Goal: Task Accomplishment & Management: Use online tool/utility

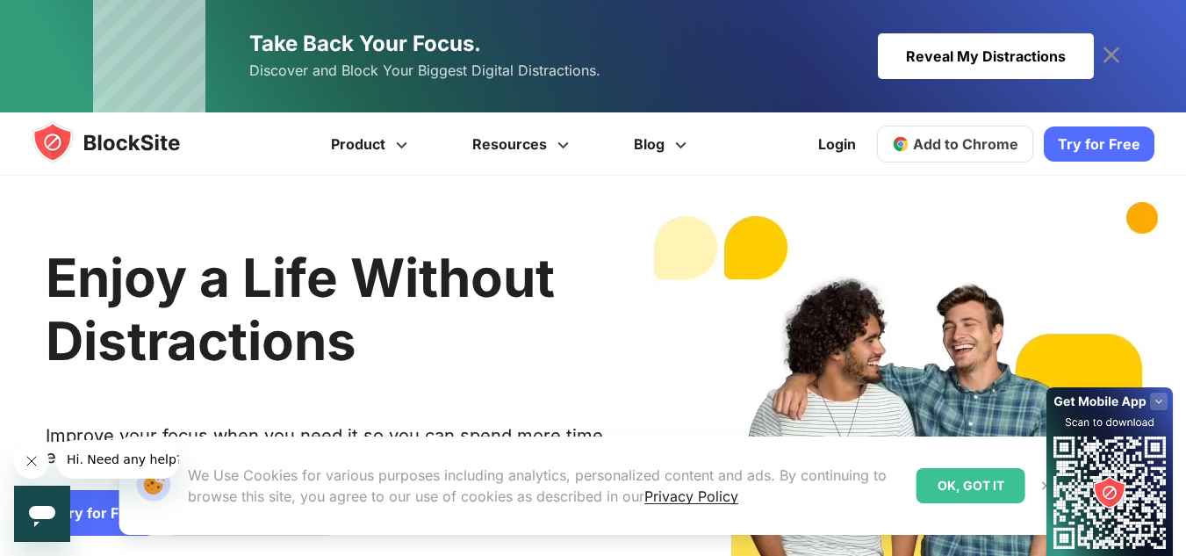
click at [1118, 57] on icon at bounding box center [1112, 55] width 28 height 28
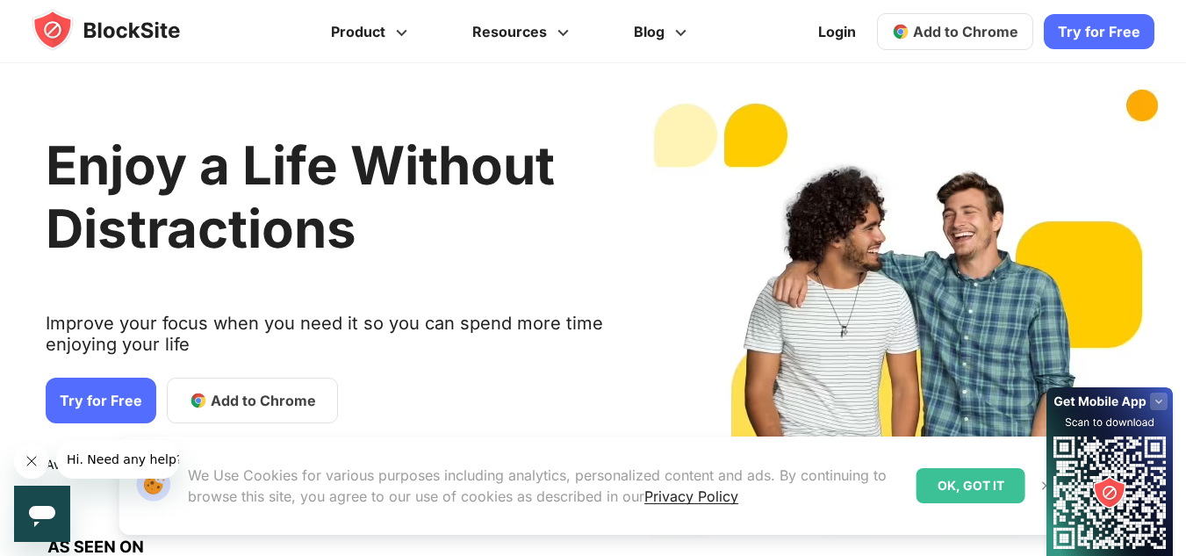
click at [1006, 29] on span "Add to Chrome" at bounding box center [965, 32] width 105 height 18
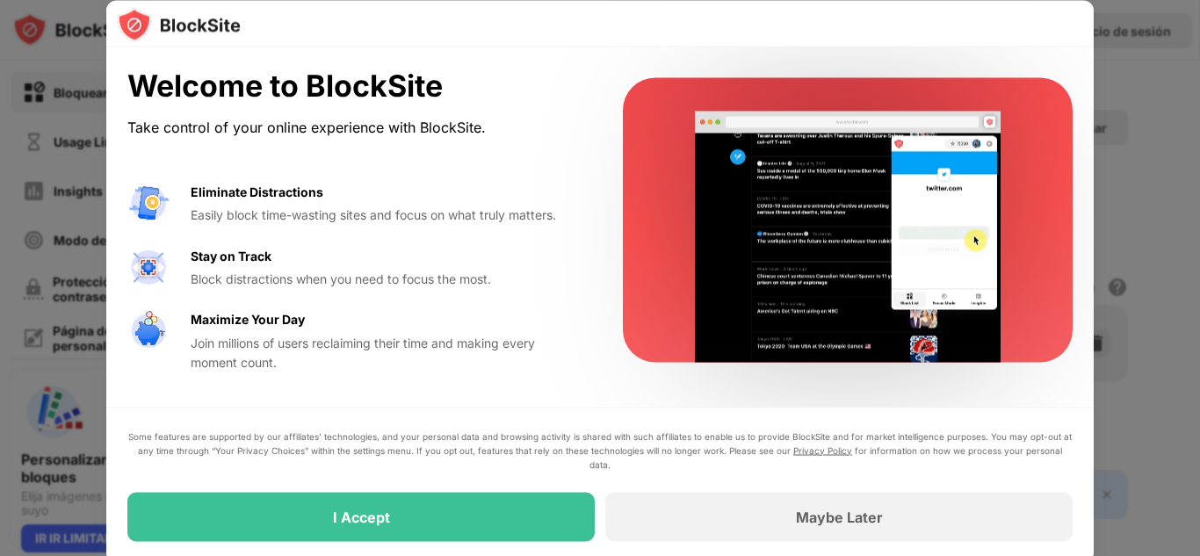
click at [1189, 49] on div at bounding box center [600, 278] width 1200 height 556
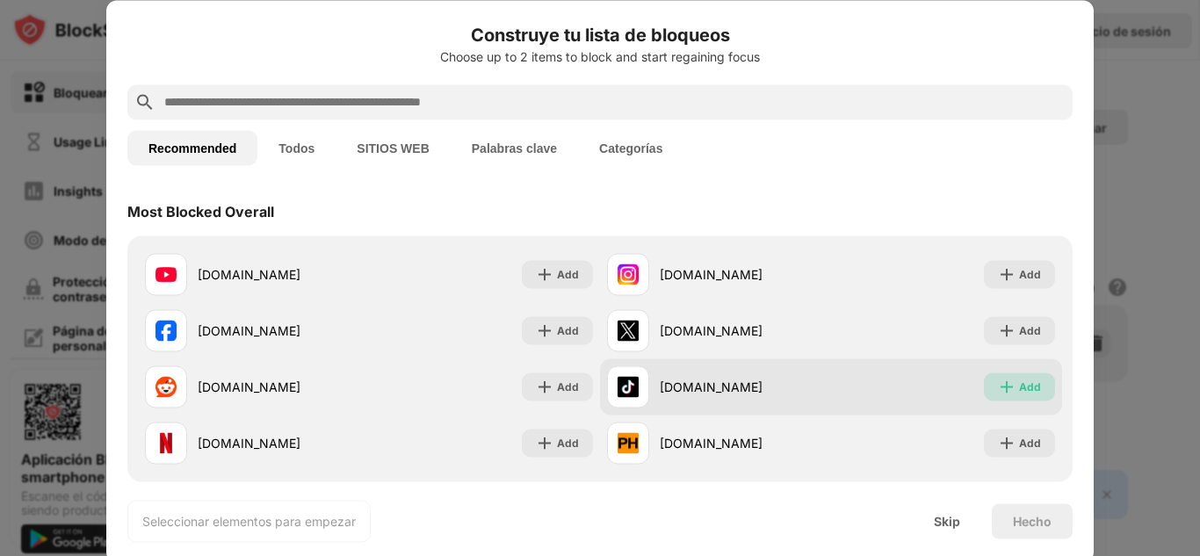
click at [1005, 388] on div "Add" at bounding box center [1019, 386] width 71 height 28
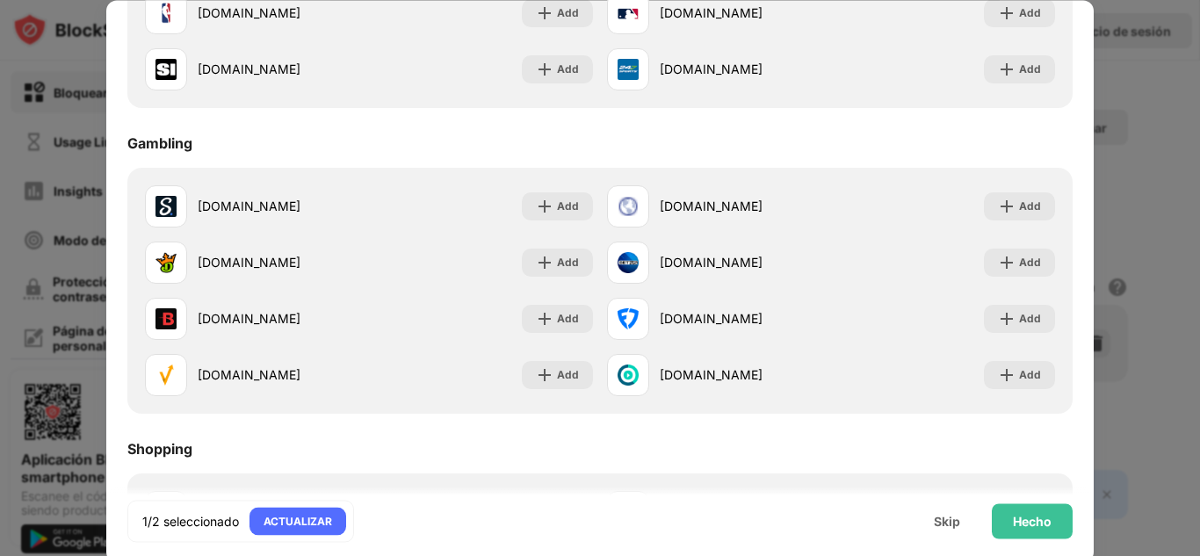
scroll to position [1841, 0]
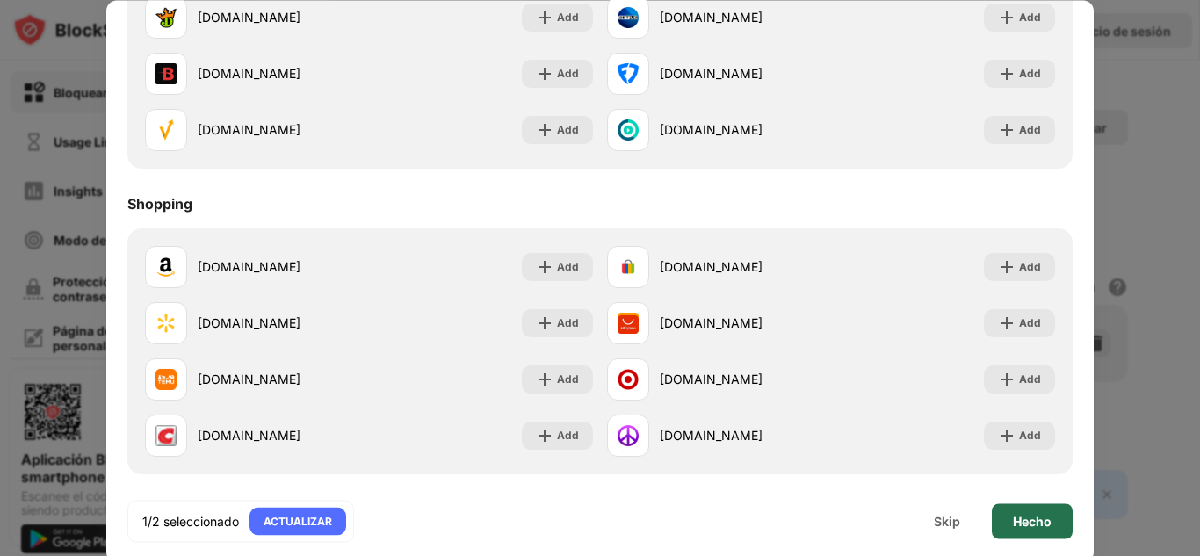
click at [1027, 516] on div "Hecho" at bounding box center [1032, 521] width 39 height 14
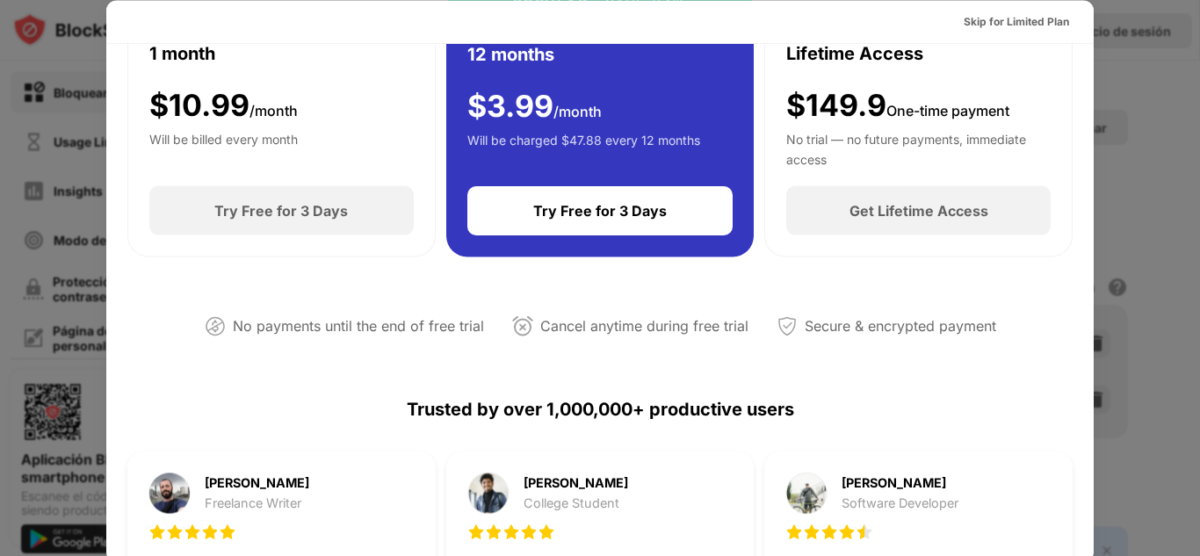
scroll to position [0, 0]
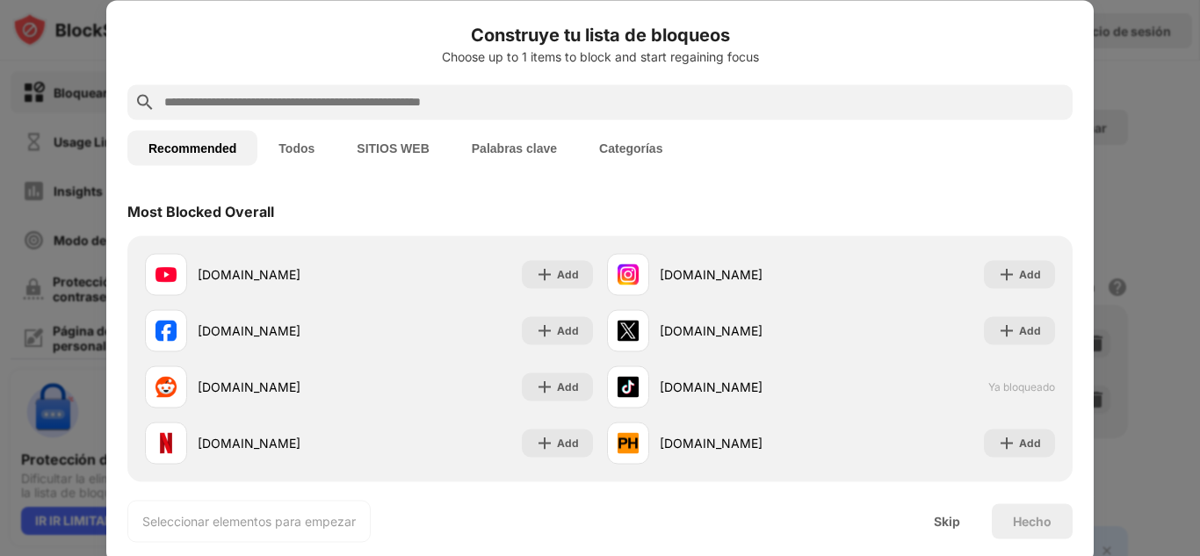
click at [525, 150] on button "Palabras clave" at bounding box center [514, 147] width 127 height 35
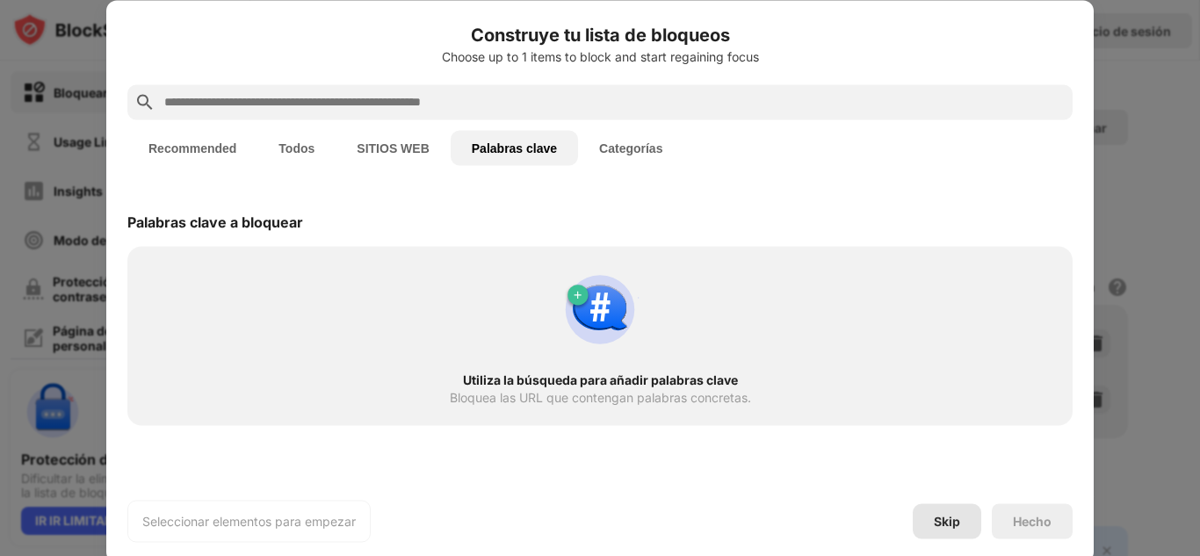
click at [948, 523] on div "Skip" at bounding box center [947, 521] width 26 height 14
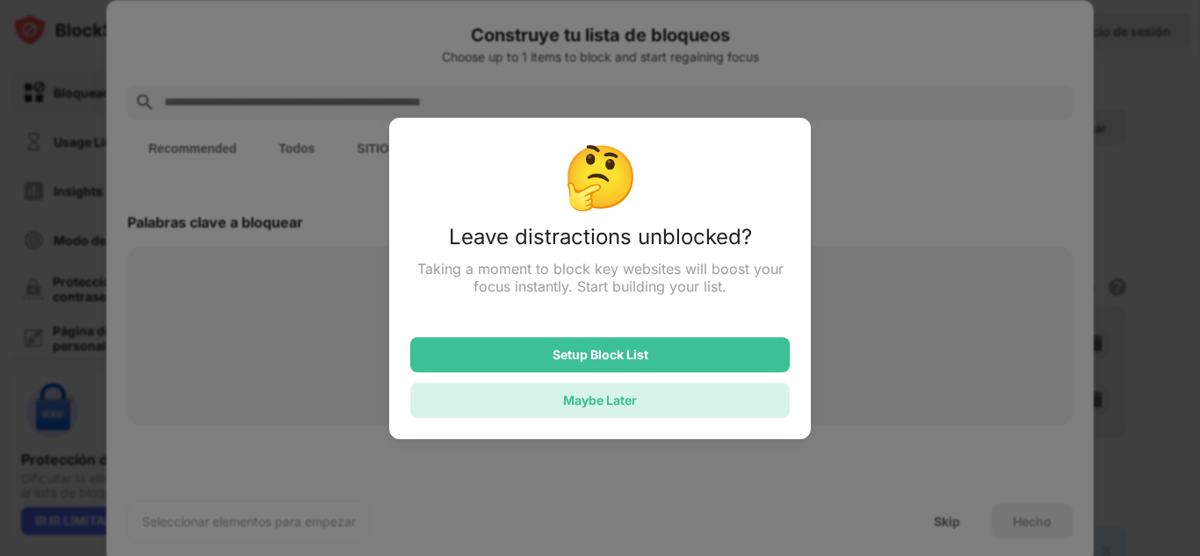
click at [739, 408] on div "Maybe Later" at bounding box center [599, 400] width 379 height 35
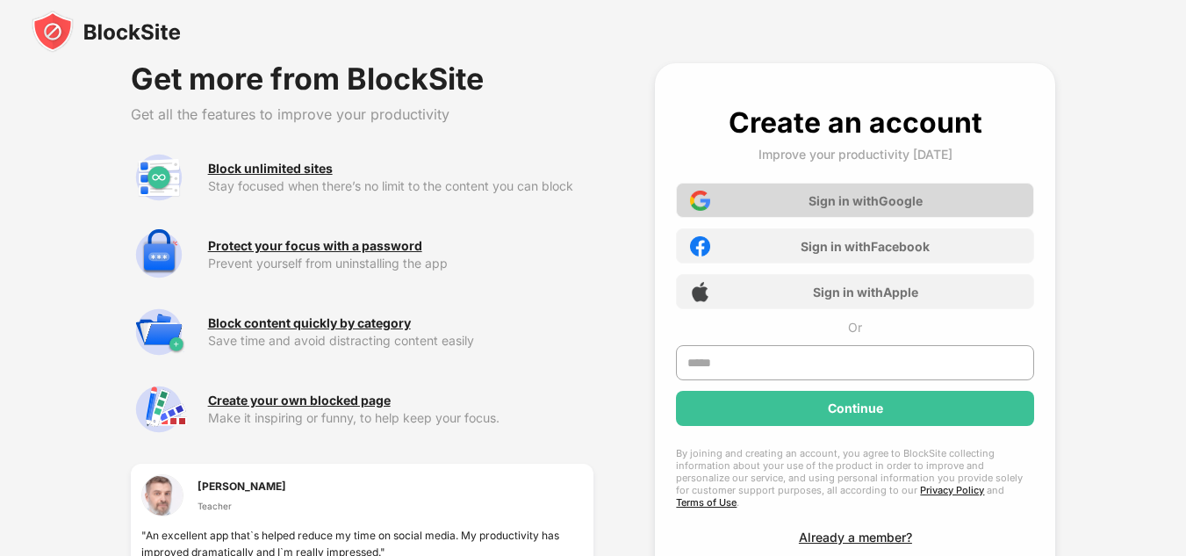
click at [962, 195] on div "Sign in with Google" at bounding box center [855, 200] width 358 height 35
